Goal: Task Accomplishment & Management: Manage account settings

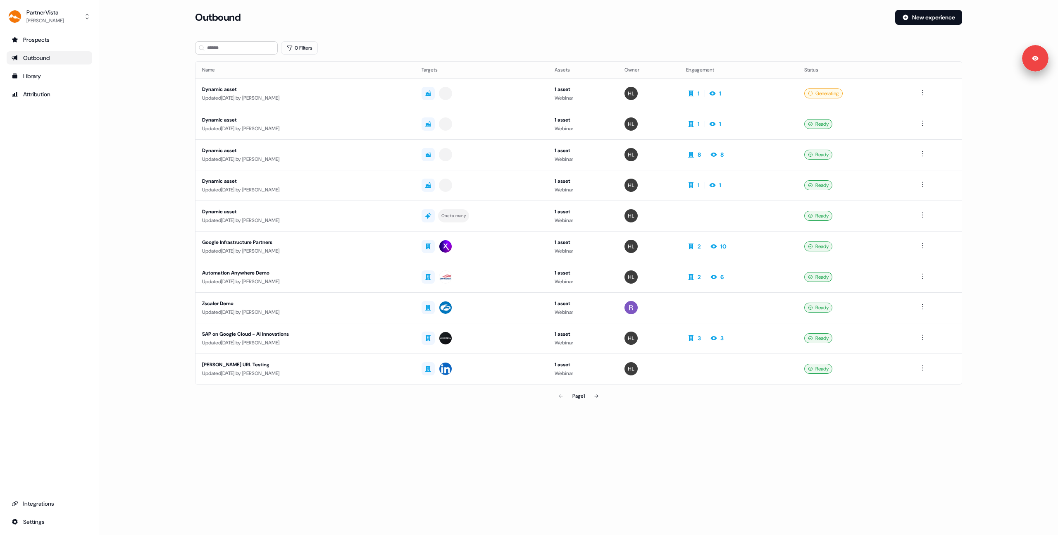
click at [546, 39] on section "Loading... Outbound New experience 0 Filters Name Targets Assets Owner Engageme…" at bounding box center [579, 218] width 794 height 417
drag, startPoint x: 490, startPoint y: 45, endPoint x: 440, endPoint y: 13, distance: 59.3
click at [490, 45] on div "0 Filters" at bounding box center [578, 47] width 767 height 13
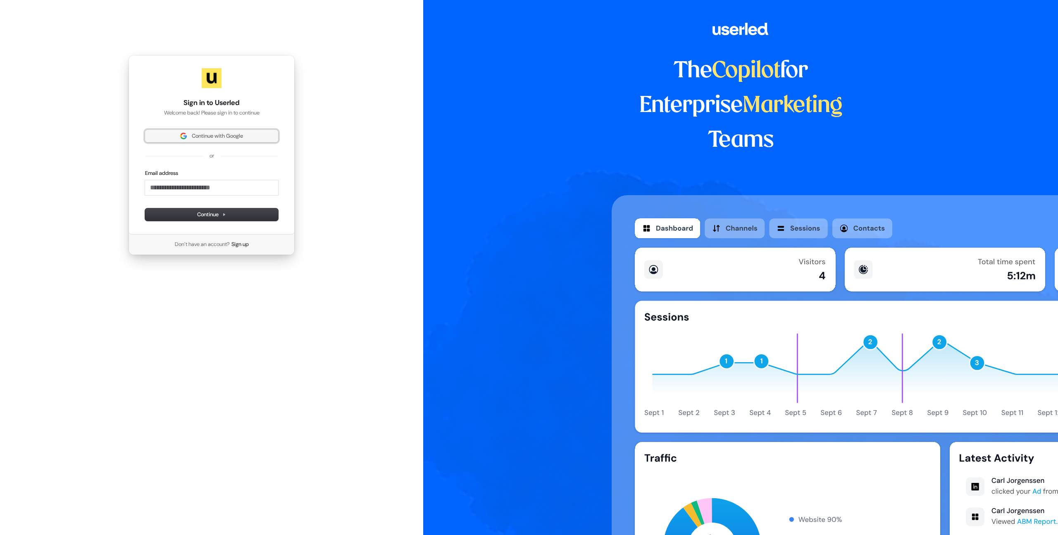
drag, startPoint x: 228, startPoint y: 132, endPoint x: 245, endPoint y: 135, distance: 17.2
click at [228, 132] on span "Continue with Google" at bounding box center [217, 135] width 51 height 7
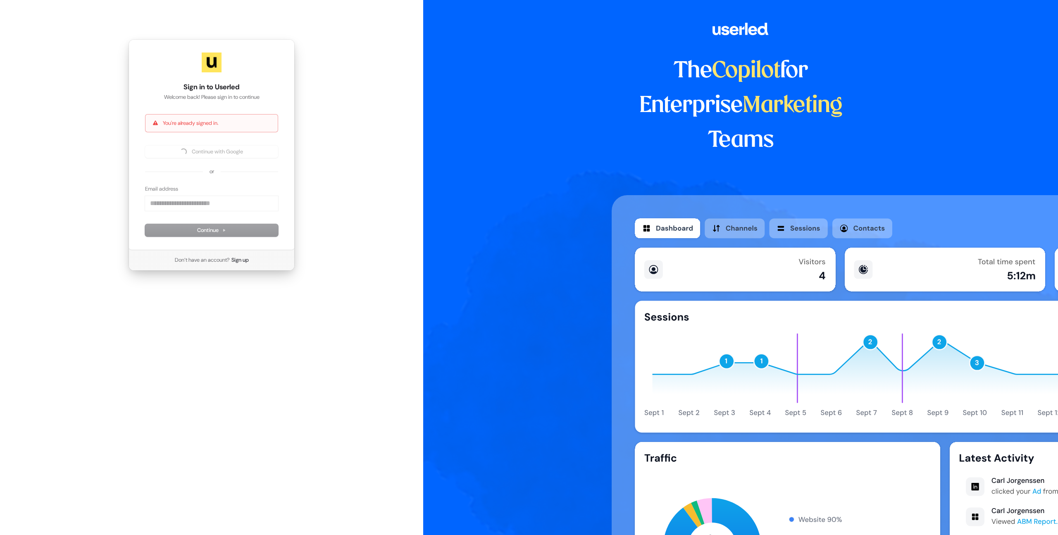
drag, startPoint x: 308, startPoint y: 138, endPoint x: 236, endPoint y: 76, distance: 95.2
click at [308, 138] on div "Sign in to Userled Welcome back! Please sign in to continue You're already sign…" at bounding box center [211, 155] width 423 height 310
drag, startPoint x: 112, startPoint y: 153, endPoint x: 161, endPoint y: 10, distance: 151.1
click at [114, 150] on div "Sign in to Userled Welcome back! Please sign in to continue You're already sign…" at bounding box center [211, 155] width 423 height 310
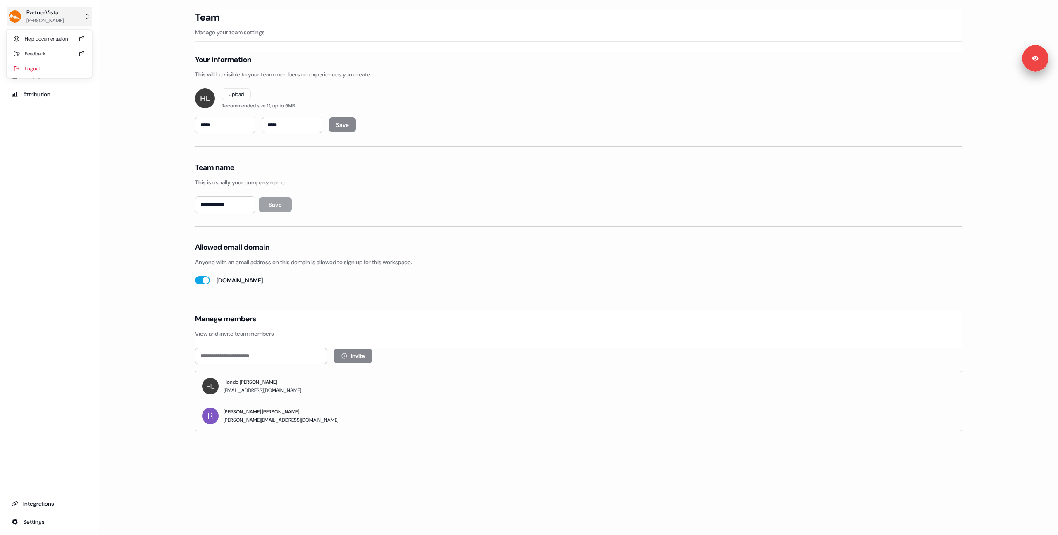
click at [48, 26] on button "PartnerVista [PERSON_NAME]" at bounding box center [50, 17] width 86 height 20
click at [44, 67] on div "Logout" at bounding box center [49, 68] width 79 height 15
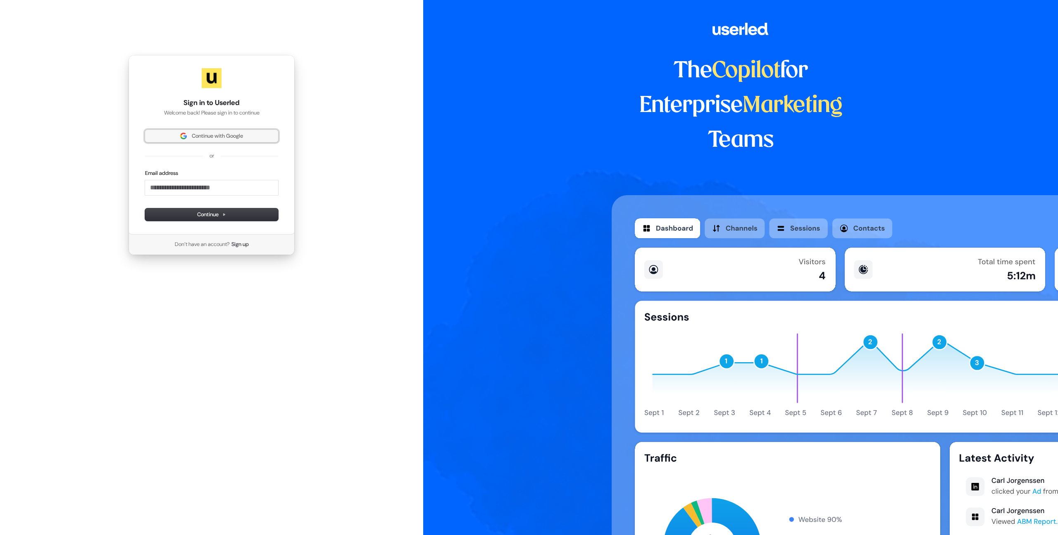
click at [201, 135] on span "Continue with Google" at bounding box center [217, 135] width 51 height 7
click at [291, 95] on div "Sign in to Userled Welcome back! Please sign in to continue Continue with Googl…" at bounding box center [212, 144] width 166 height 179
